Goal: Task Accomplishment & Management: Manage account settings

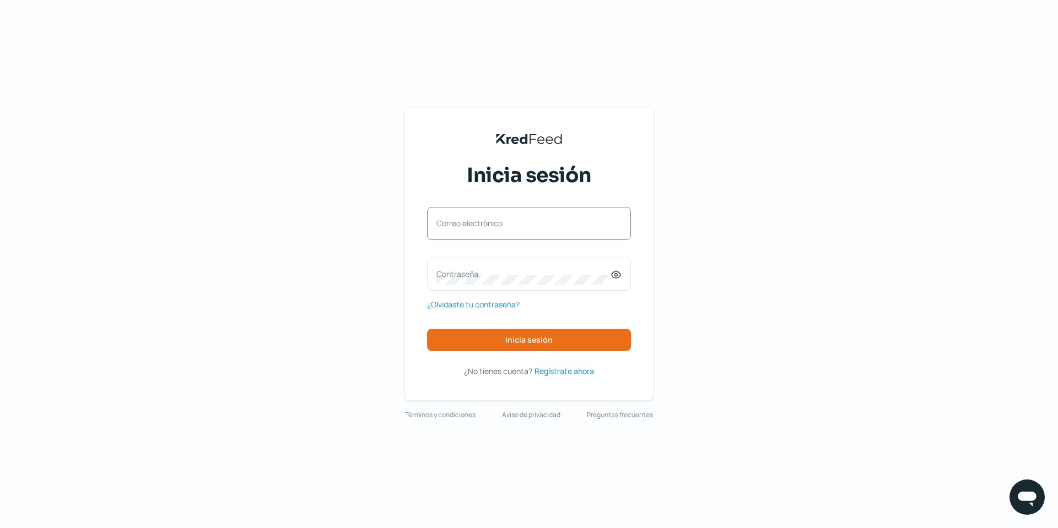
click at [482, 228] on label "Correo electrónico" at bounding box center [524, 223] width 174 height 10
click at [482, 228] on input "Correo electrónico" at bounding box center [529, 229] width 185 height 10
type input "[EMAIL_ADDRESS][DOMAIN_NAME]"
click at [444, 269] on label "Contraseña" at bounding box center [524, 273] width 174 height 10
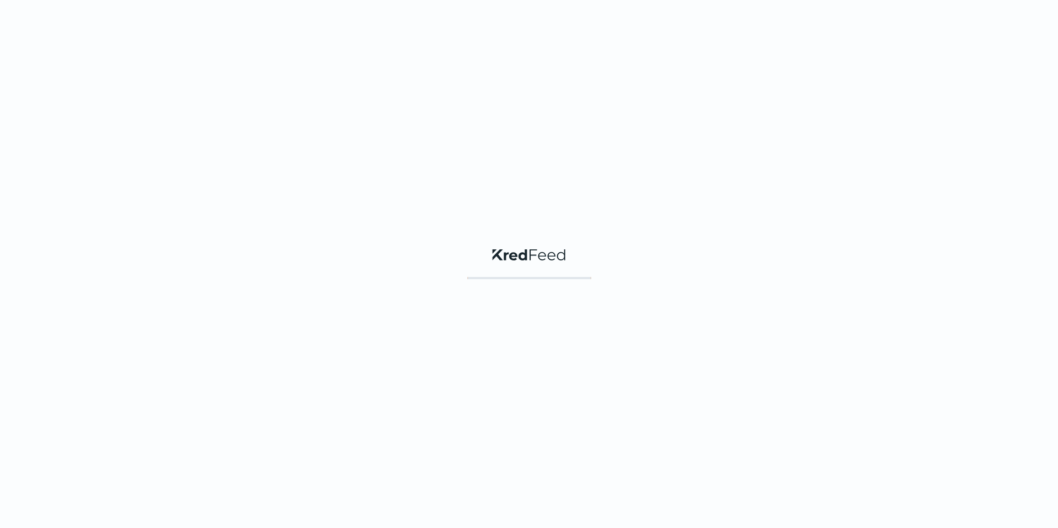
click at [509, 335] on div "KredFeed's Black Logo" at bounding box center [529, 264] width 1058 height 528
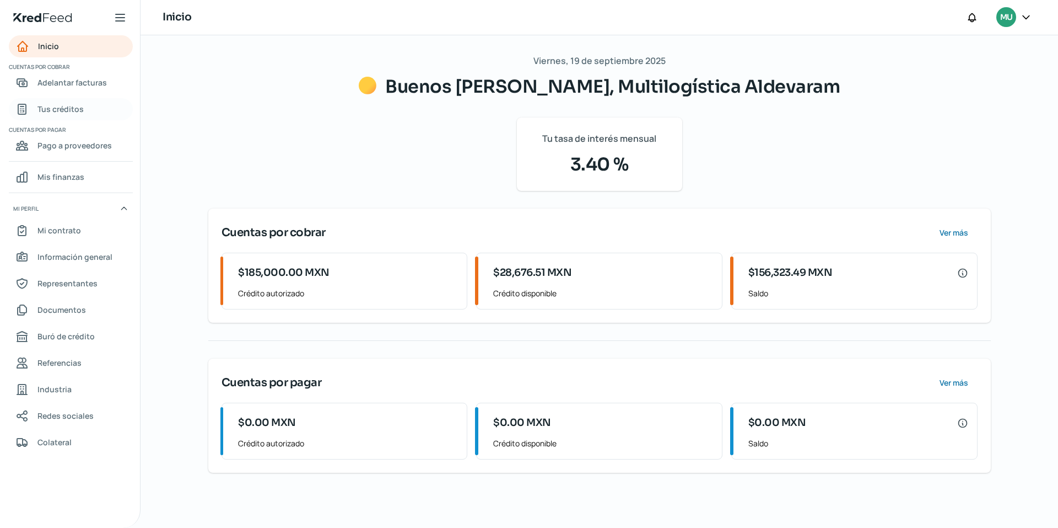
click at [53, 108] on span "Tus créditos" at bounding box center [60, 109] width 46 height 14
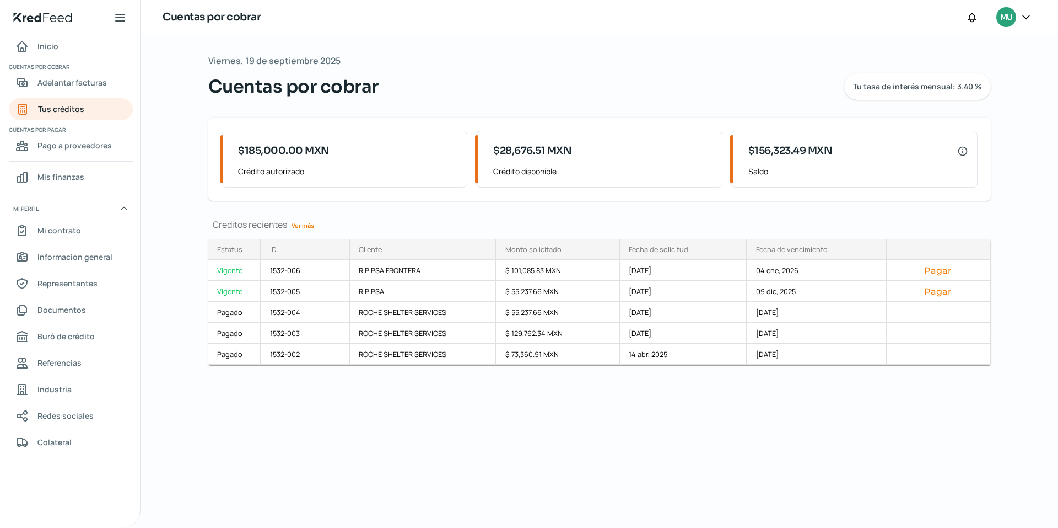
click at [1025, 18] on icon at bounding box center [1026, 16] width 7 height 3
click at [927, 152] on span "Cerrar sesión" at bounding box center [931, 149] width 50 height 14
